Goal: Task Accomplishment & Management: Complete application form

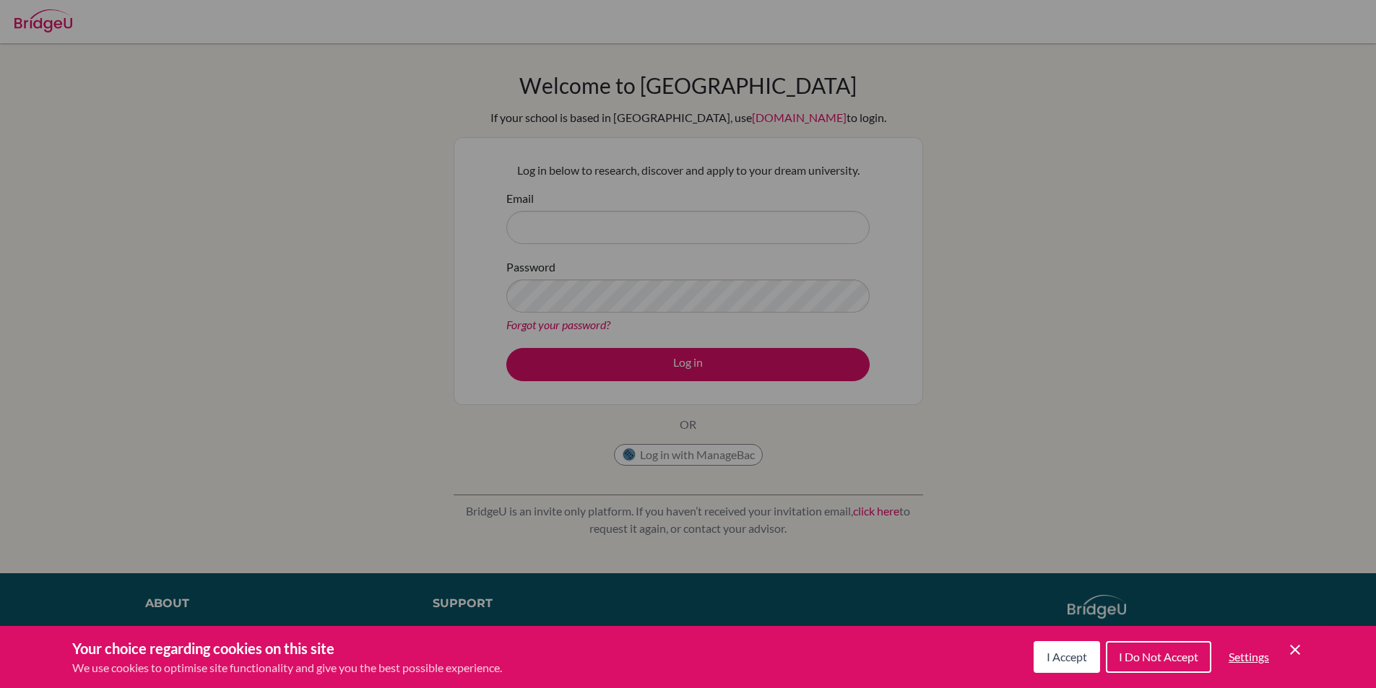
click at [1060, 647] on button "I Accept" at bounding box center [1067, 658] width 66 height 32
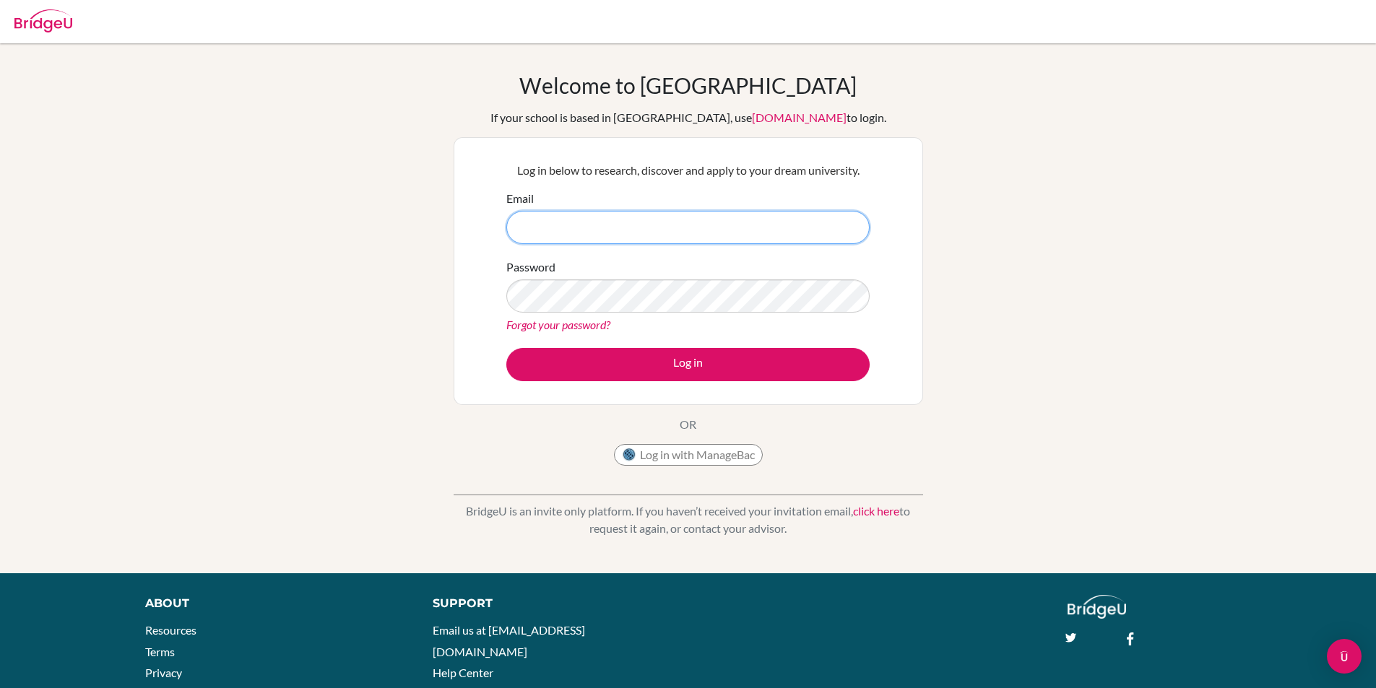
click at [718, 236] on input "Email" at bounding box center [687, 227] width 363 height 33
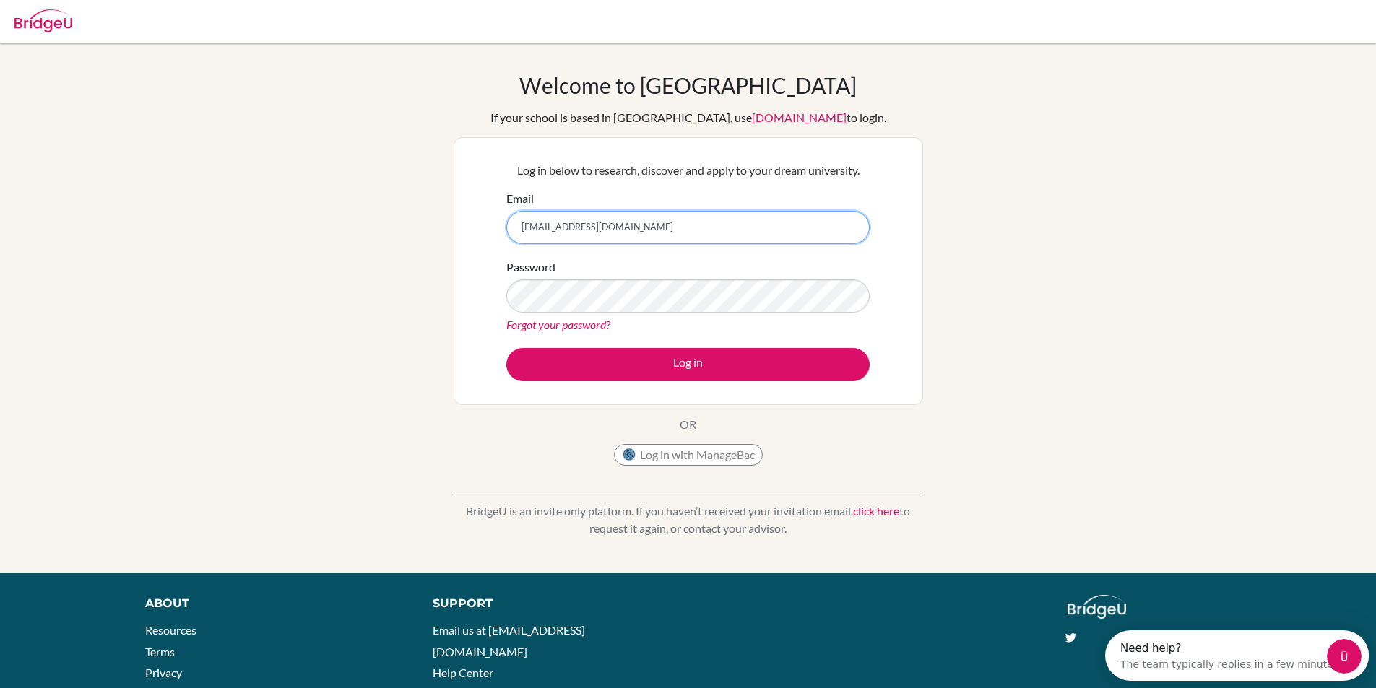
type input "aurbina@seishn.com"
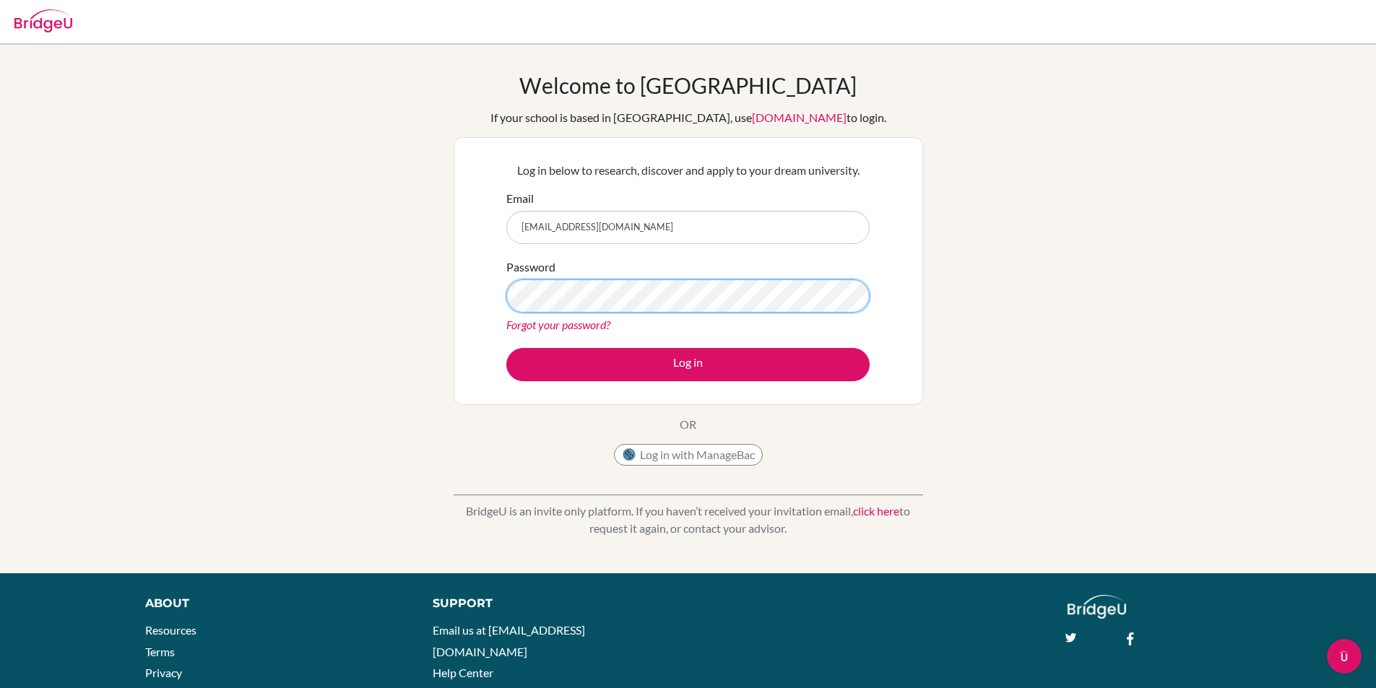
click at [506, 348] on button "Log in" at bounding box center [687, 364] width 363 height 33
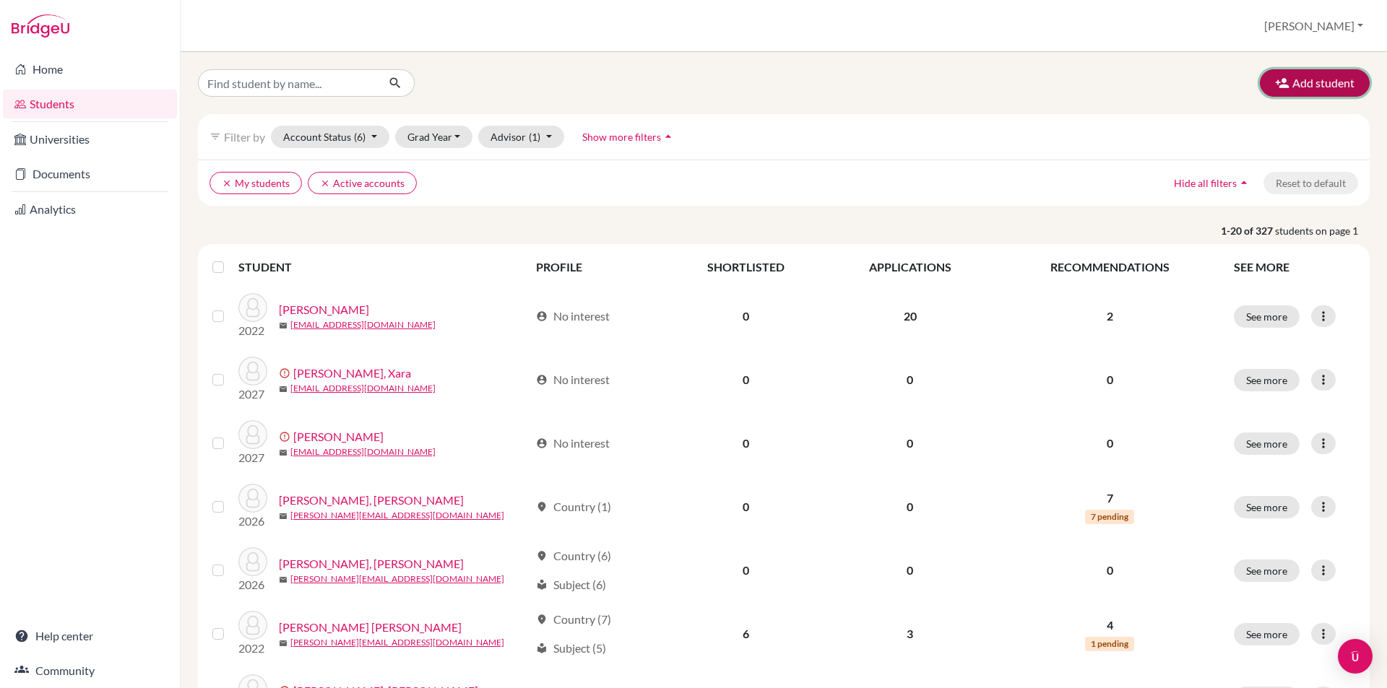
click at [1300, 81] on button "Add student" at bounding box center [1315, 82] width 110 height 27
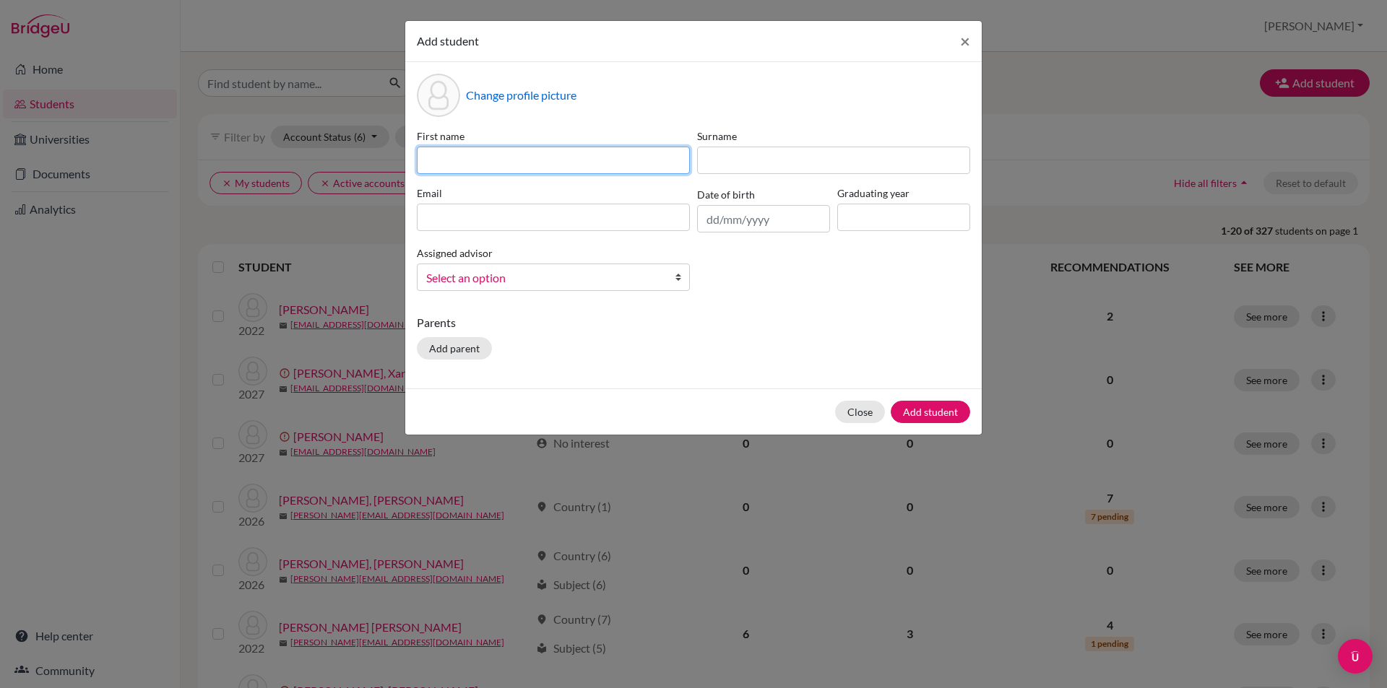
click at [610, 160] on input at bounding box center [553, 160] width 273 height 27
type input "[PERSON_NAME]"
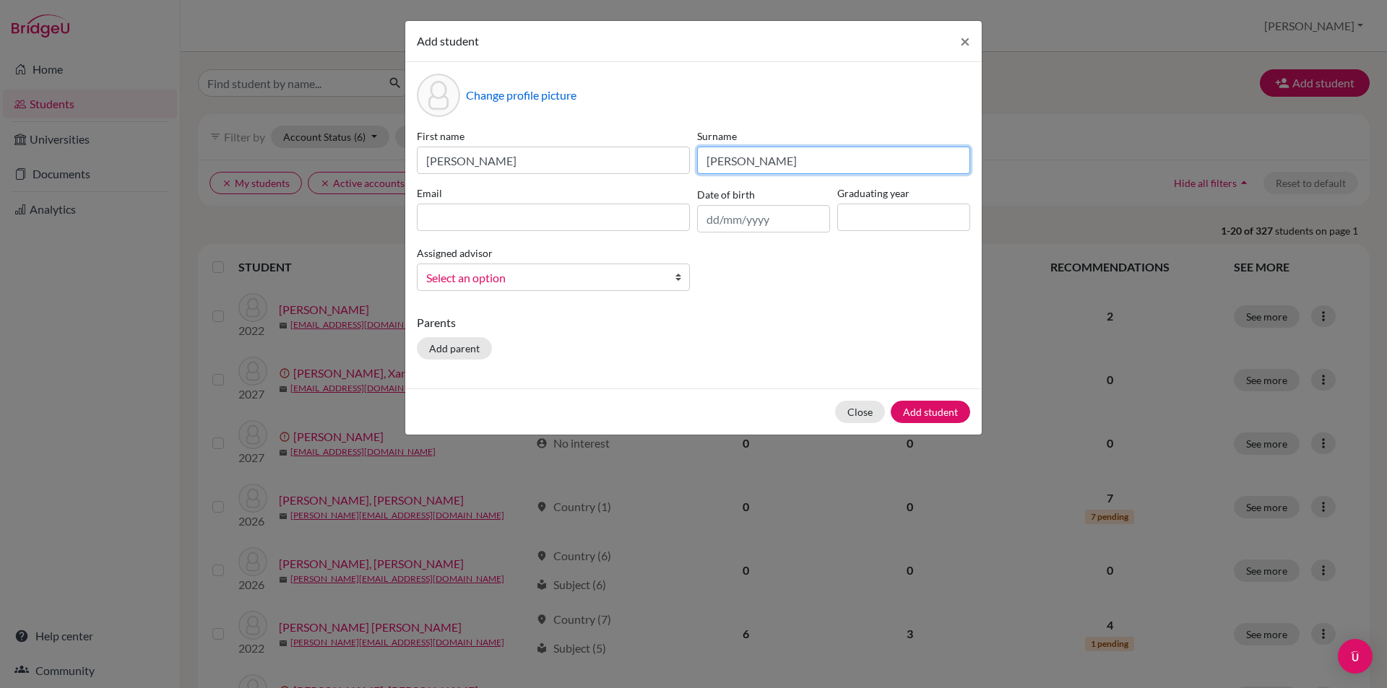
type input "[PERSON_NAME]"
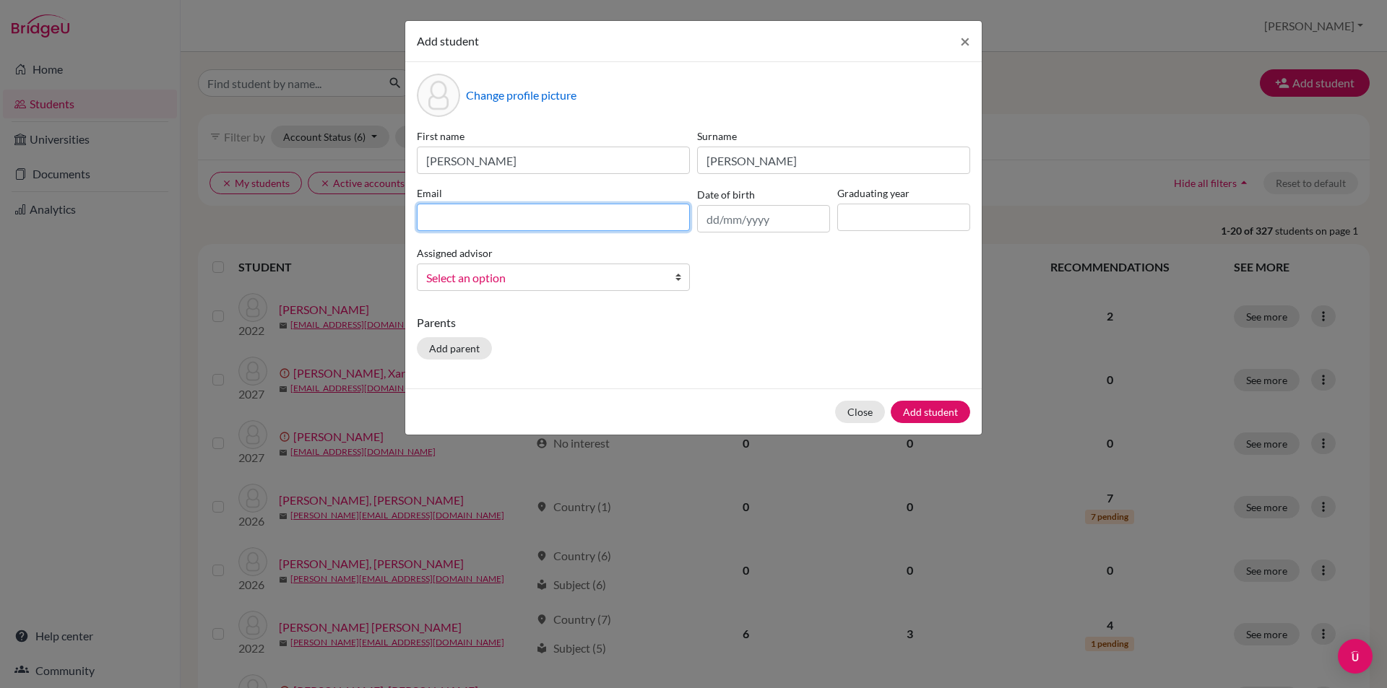
click at [634, 228] on input at bounding box center [553, 217] width 273 height 27
type input "[PERSON_NAME][EMAIL_ADDRESS][DOMAIN_NAME]"
click at [514, 258] on div "Assigned advisor [PERSON_NAME], [PERSON_NAME], [PERSON_NAME], [PERSON_NAME], [P…" at bounding box center [553, 267] width 280 height 47
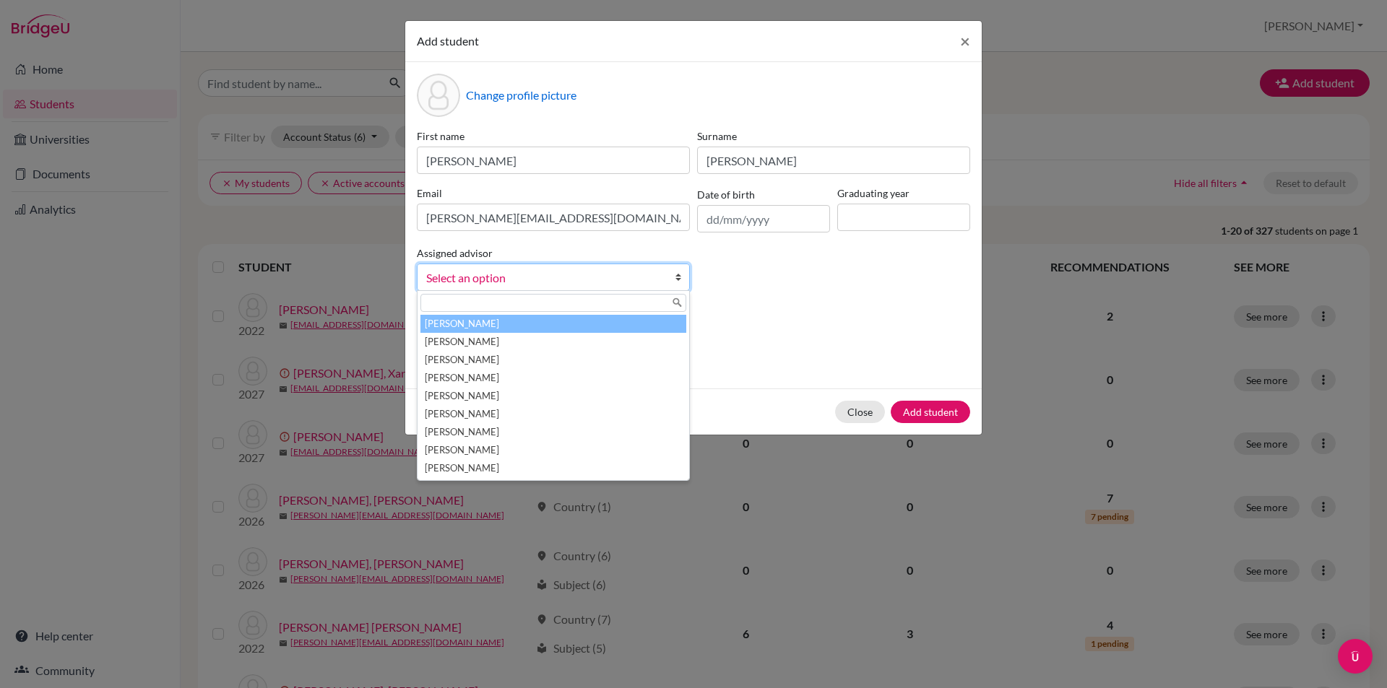
click at [520, 266] on link "Select an option" at bounding box center [553, 277] width 273 height 27
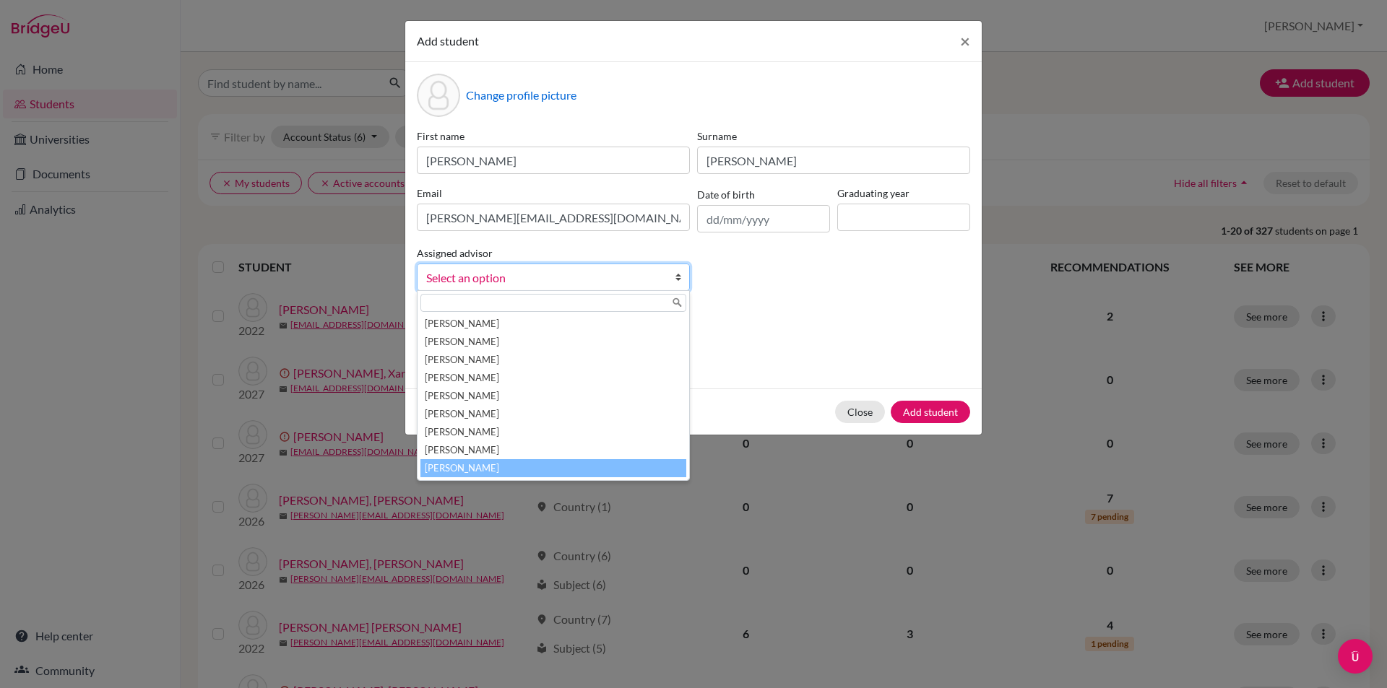
click at [568, 470] on li "[PERSON_NAME]" at bounding box center [553, 468] width 266 height 18
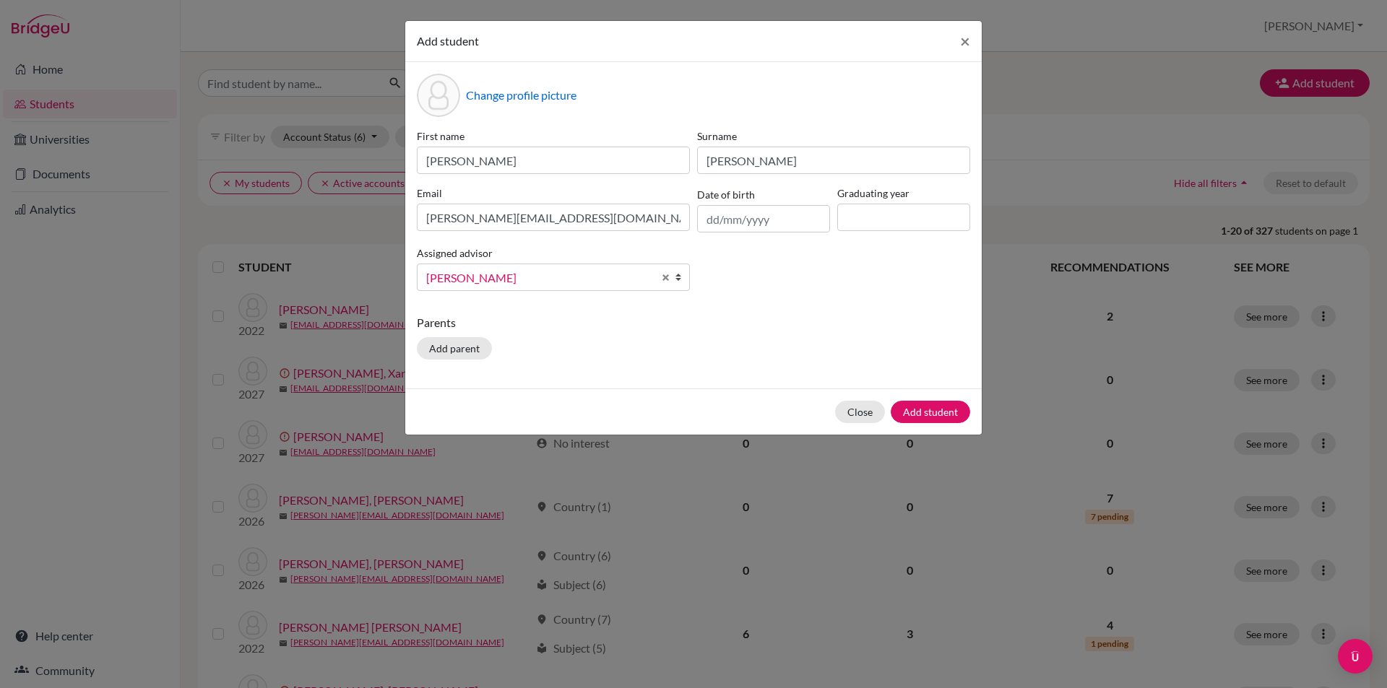
click at [918, 426] on div "Close Add student" at bounding box center [693, 412] width 577 height 46
click at [921, 408] on button "Add student" at bounding box center [930, 412] width 79 height 22
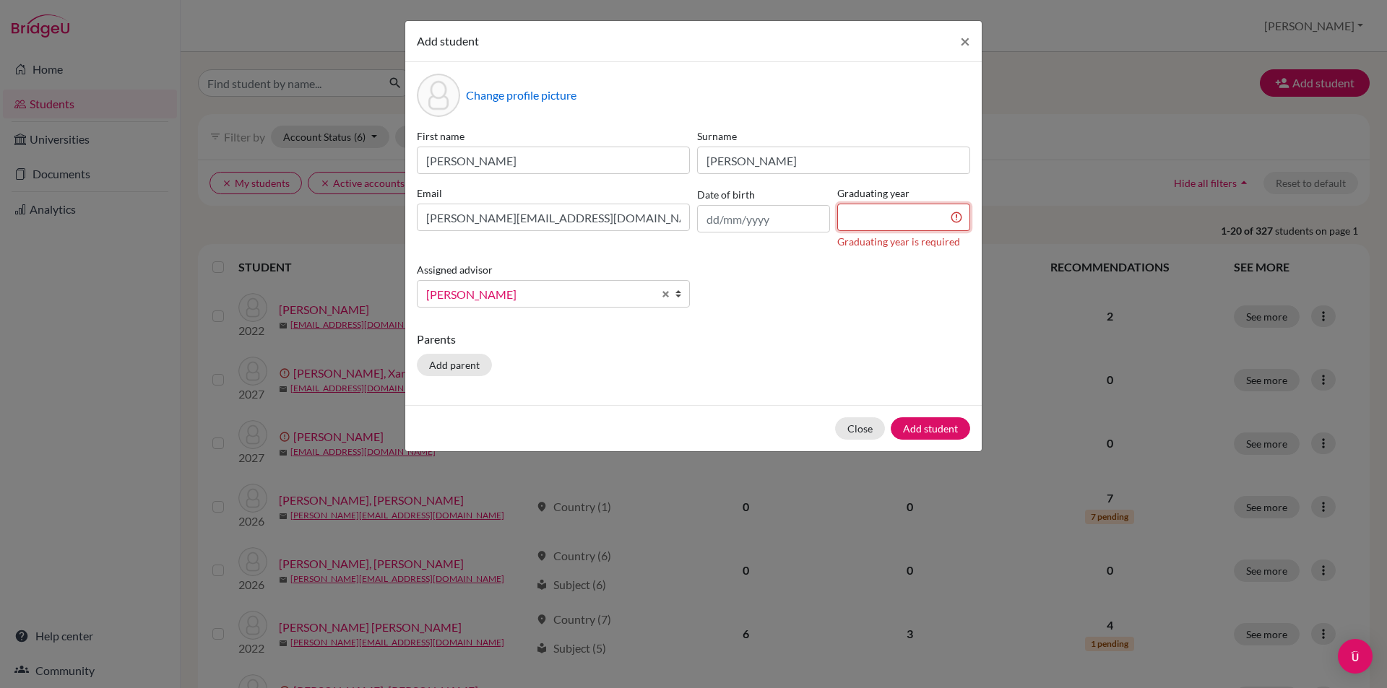
click at [902, 210] on input at bounding box center [903, 217] width 133 height 27
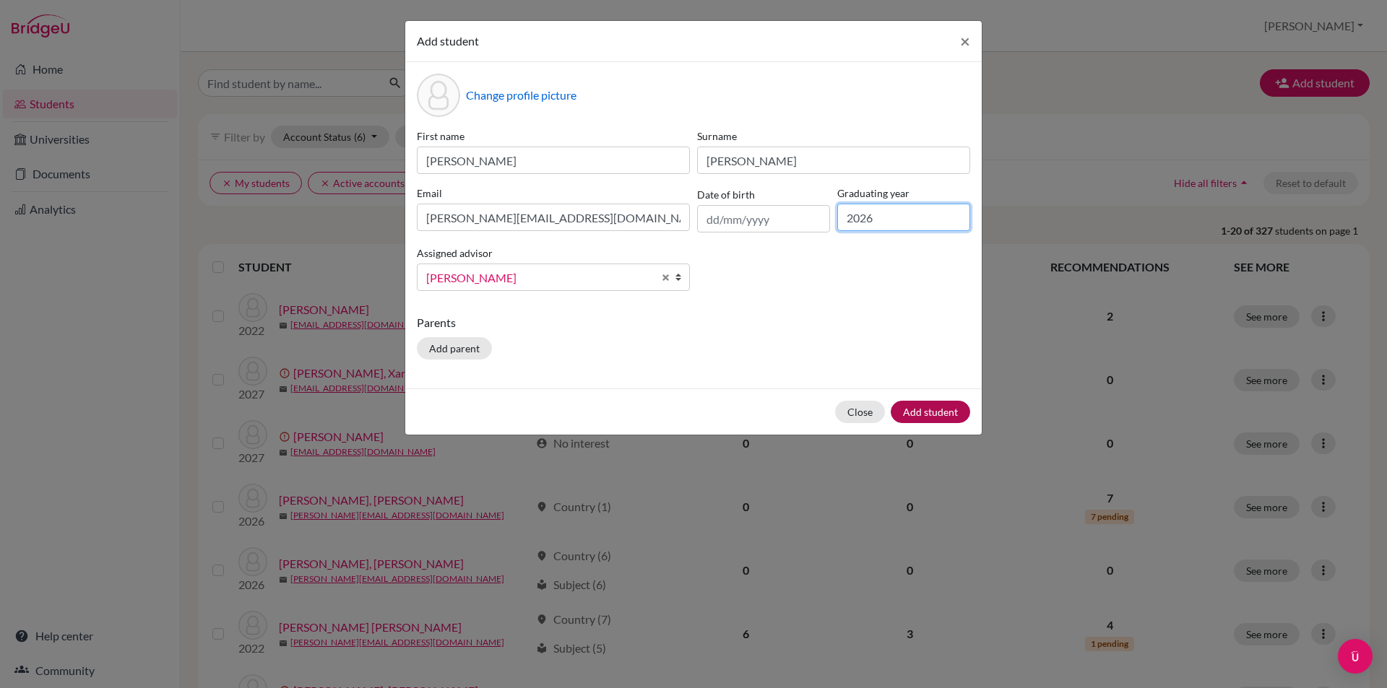
type input "2026"
click at [951, 420] on button "Add student" at bounding box center [930, 412] width 79 height 22
